Goal: Communication & Community: Connect with others

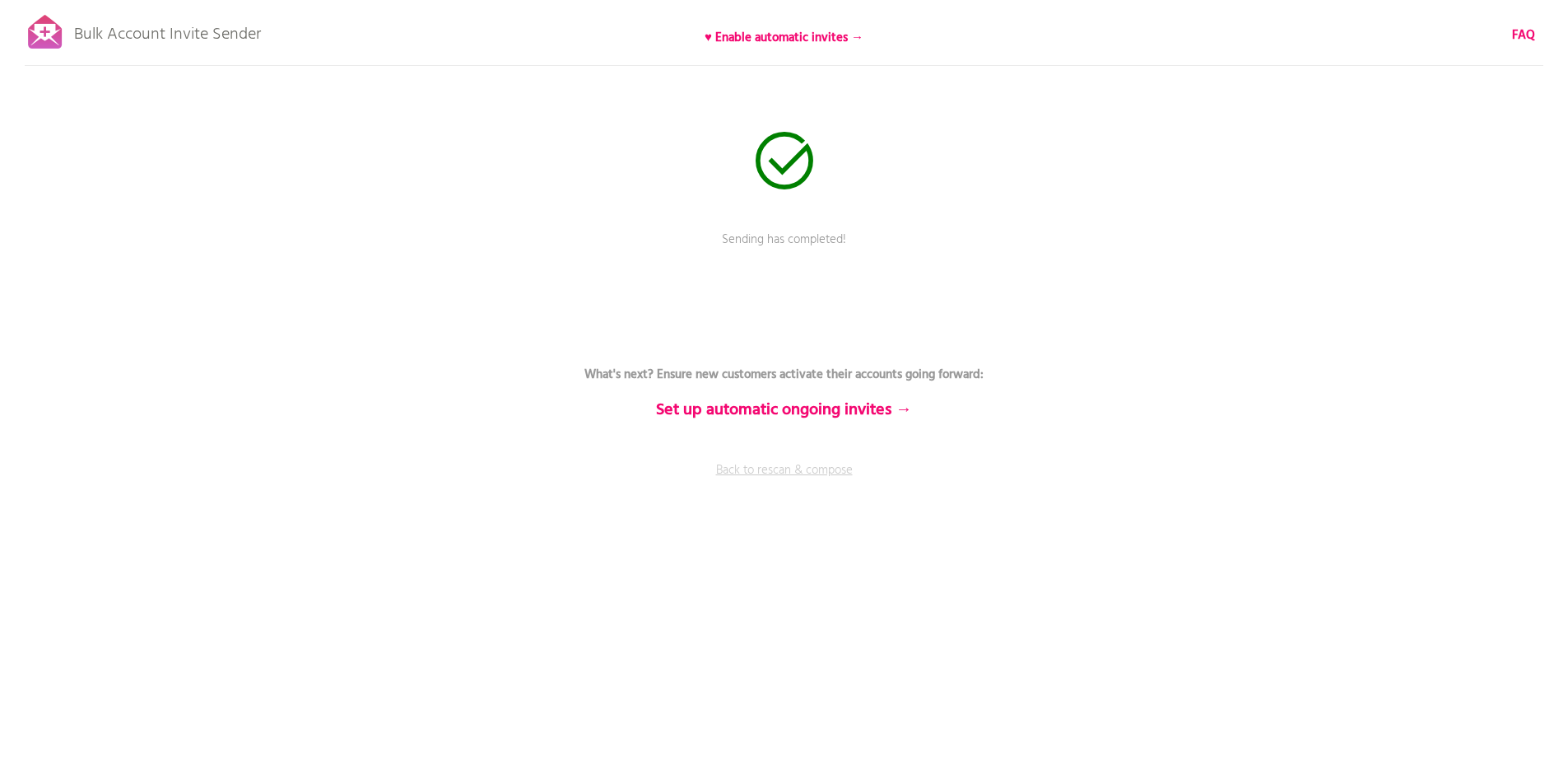
click at [802, 465] on link "Back to rescan & compose" at bounding box center [784, 482] width 494 height 41
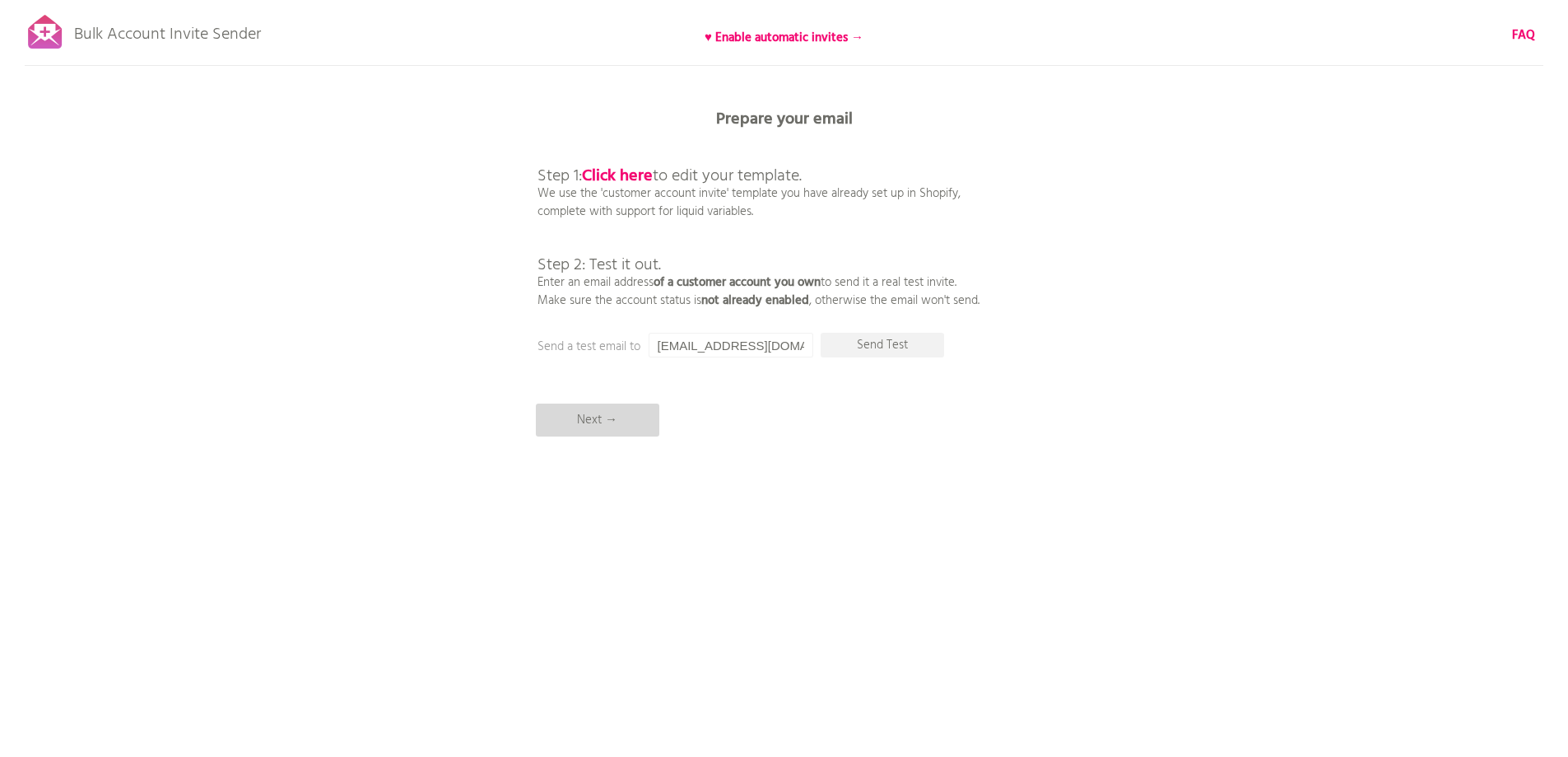
click at [608, 419] on p "Next →" at bounding box center [597, 420] width 124 height 33
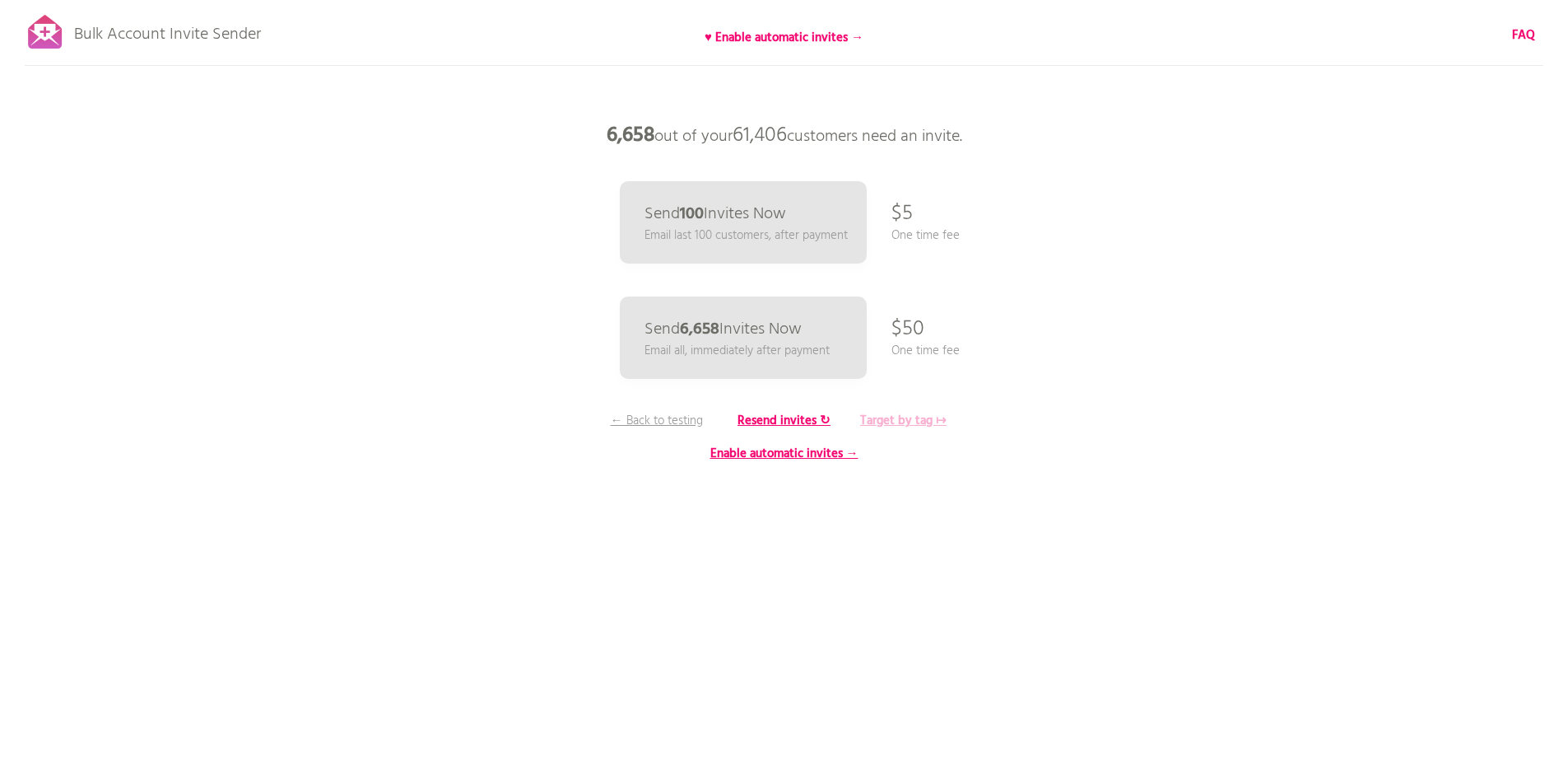
click at [910, 424] on b "Target by tag ↦" at bounding box center [903, 420] width 87 height 20
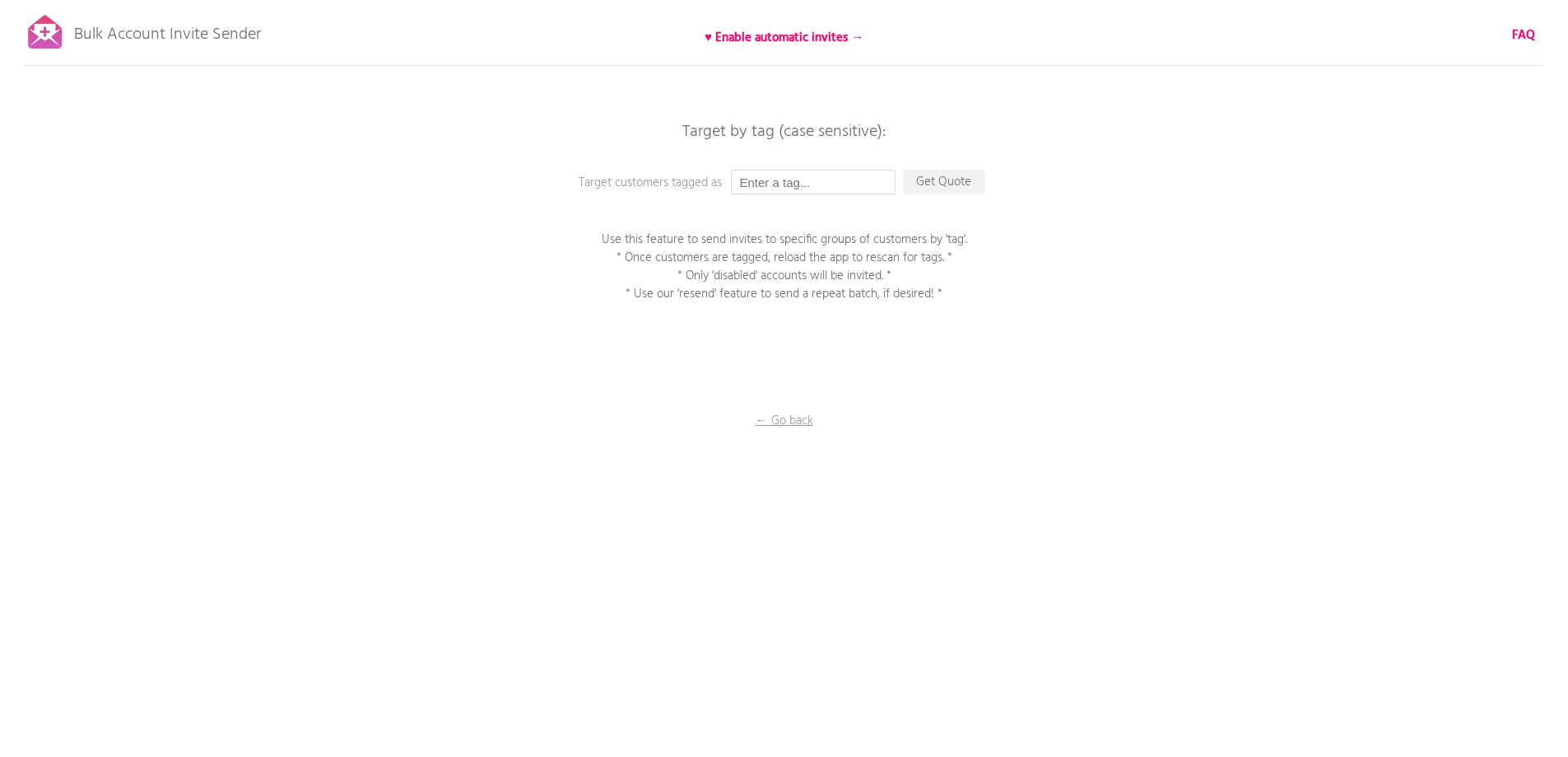
click at [763, 178] on input "text" at bounding box center [814, 182] width 165 height 25
type input "P1EE"
click at [952, 189] on p "Get Quote" at bounding box center [944, 182] width 82 height 25
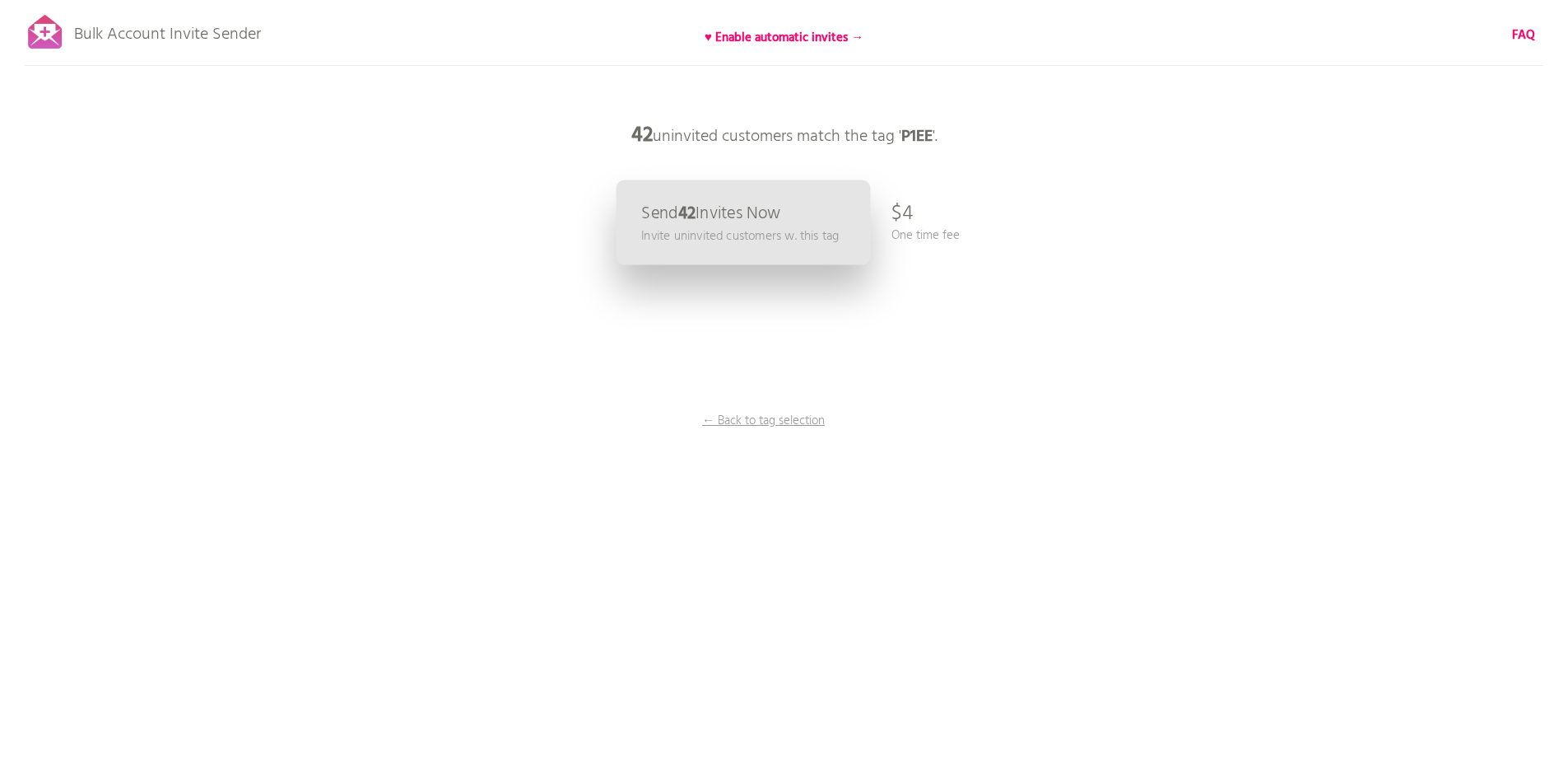
click at [711, 221] on p "Send 42 Invites Now" at bounding box center [710, 214] width 139 height 18
